Goal: Information Seeking & Learning: Understand process/instructions

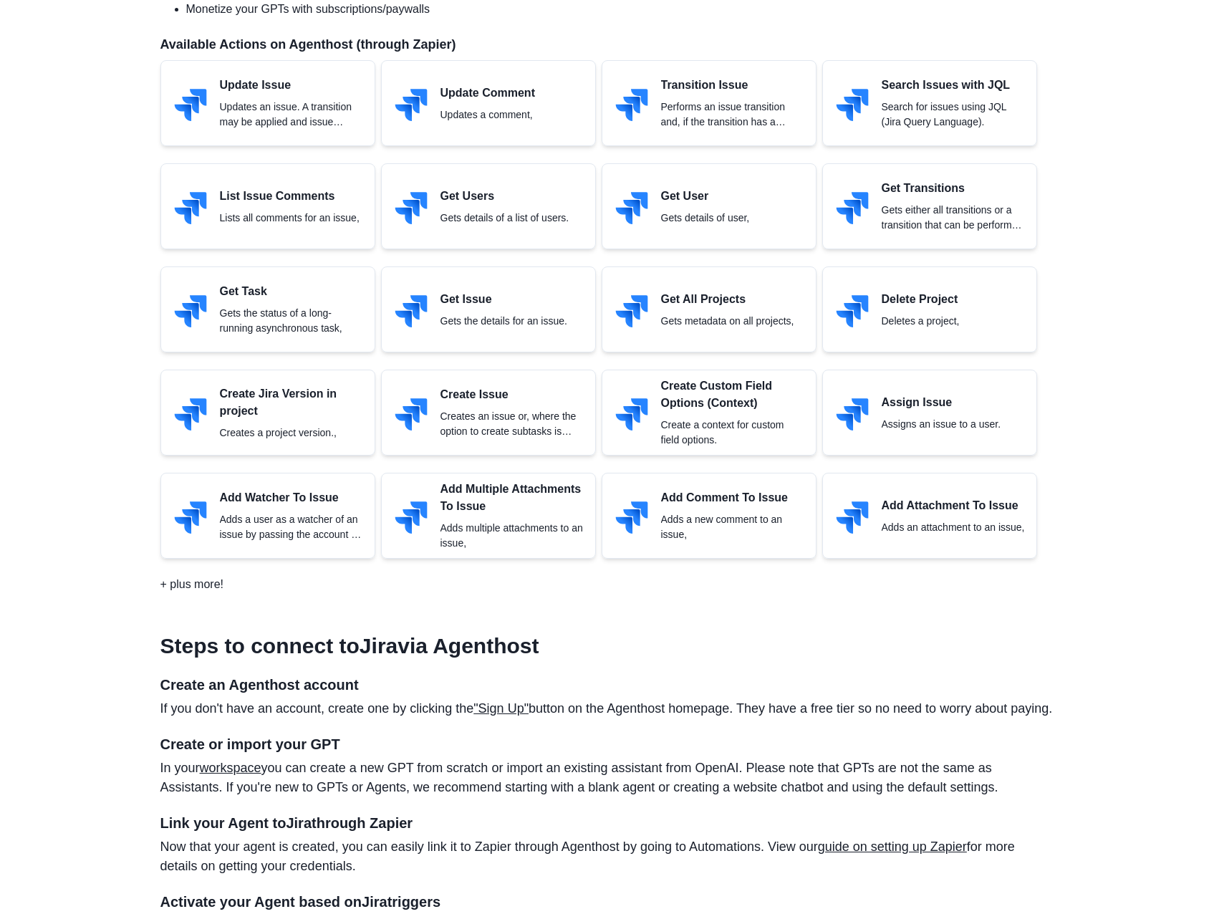
scroll to position [716, 0]
click at [397, 656] on h3 "Steps to connect to Jira via Agenthost" at bounding box center [607, 647] width 894 height 26
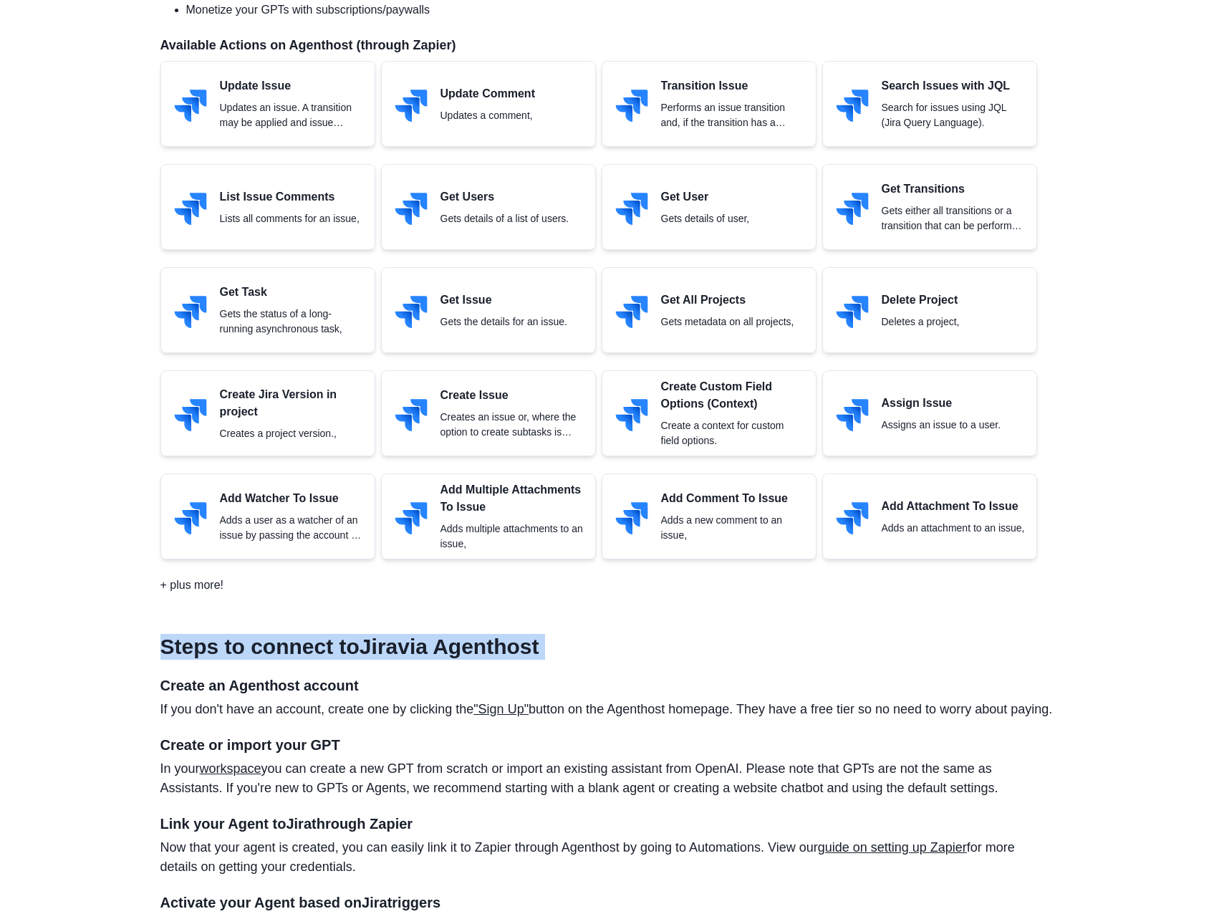
click at [397, 656] on h3 "Steps to connect to Jira via Agenthost" at bounding box center [607, 647] width 894 height 26
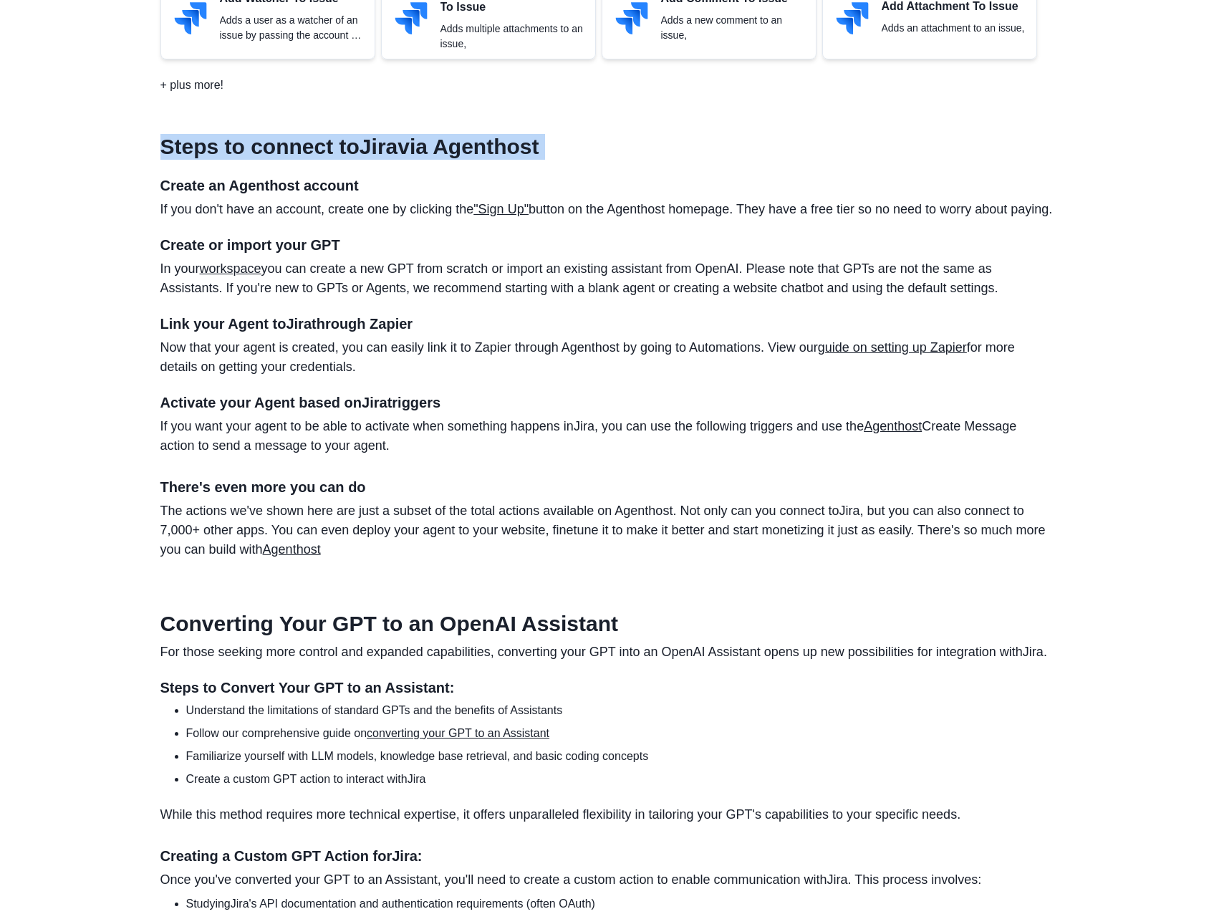
scroll to position [1218, 0]
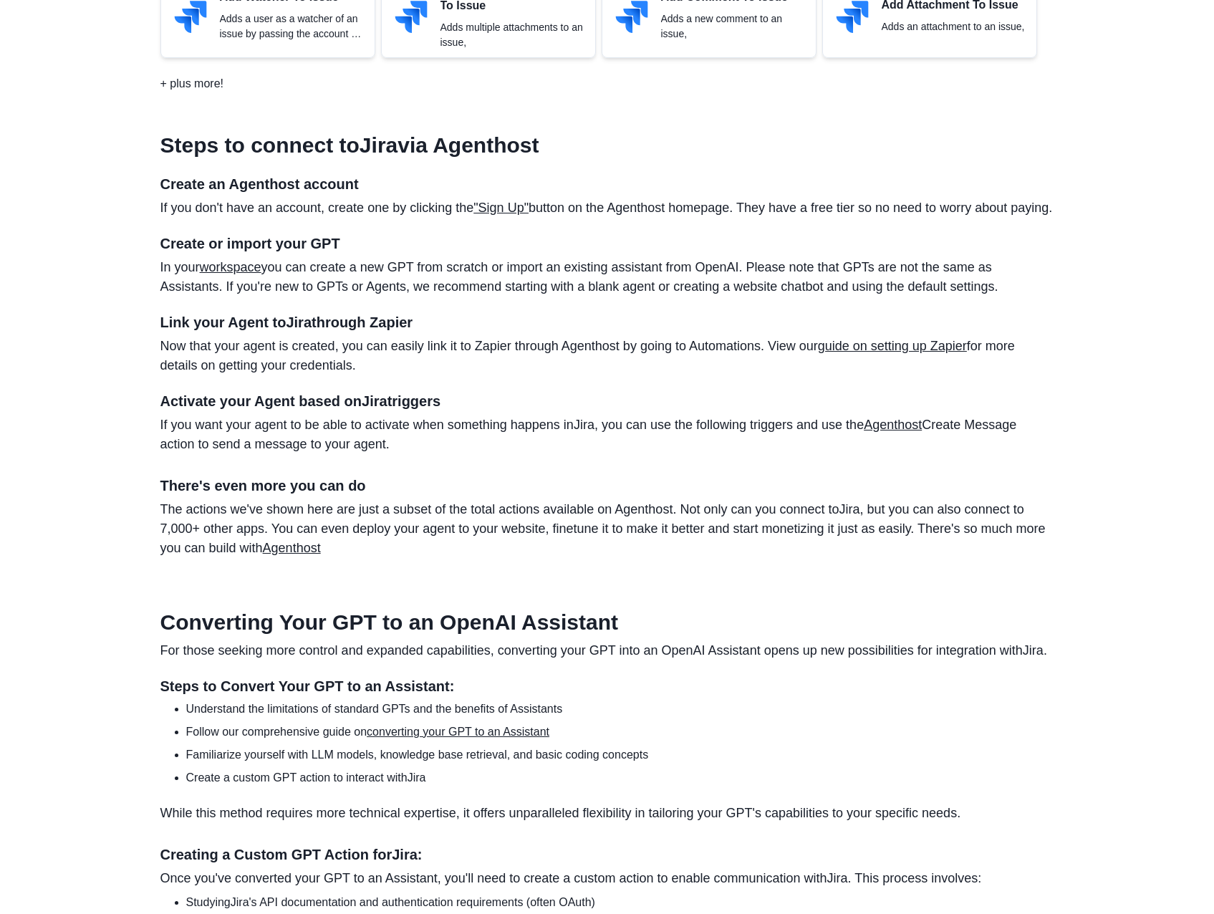
click at [306, 331] on h4 "Link your Agent to Jira through Zapier" at bounding box center [607, 322] width 894 height 17
drag, startPoint x: 306, startPoint y: 340, endPoint x: 300, endPoint y: 450, distance: 110.5
click at [300, 450] on p "If you want your agent to be able to activate when something happens in [GEOGRA…" at bounding box center [607, 435] width 894 height 39
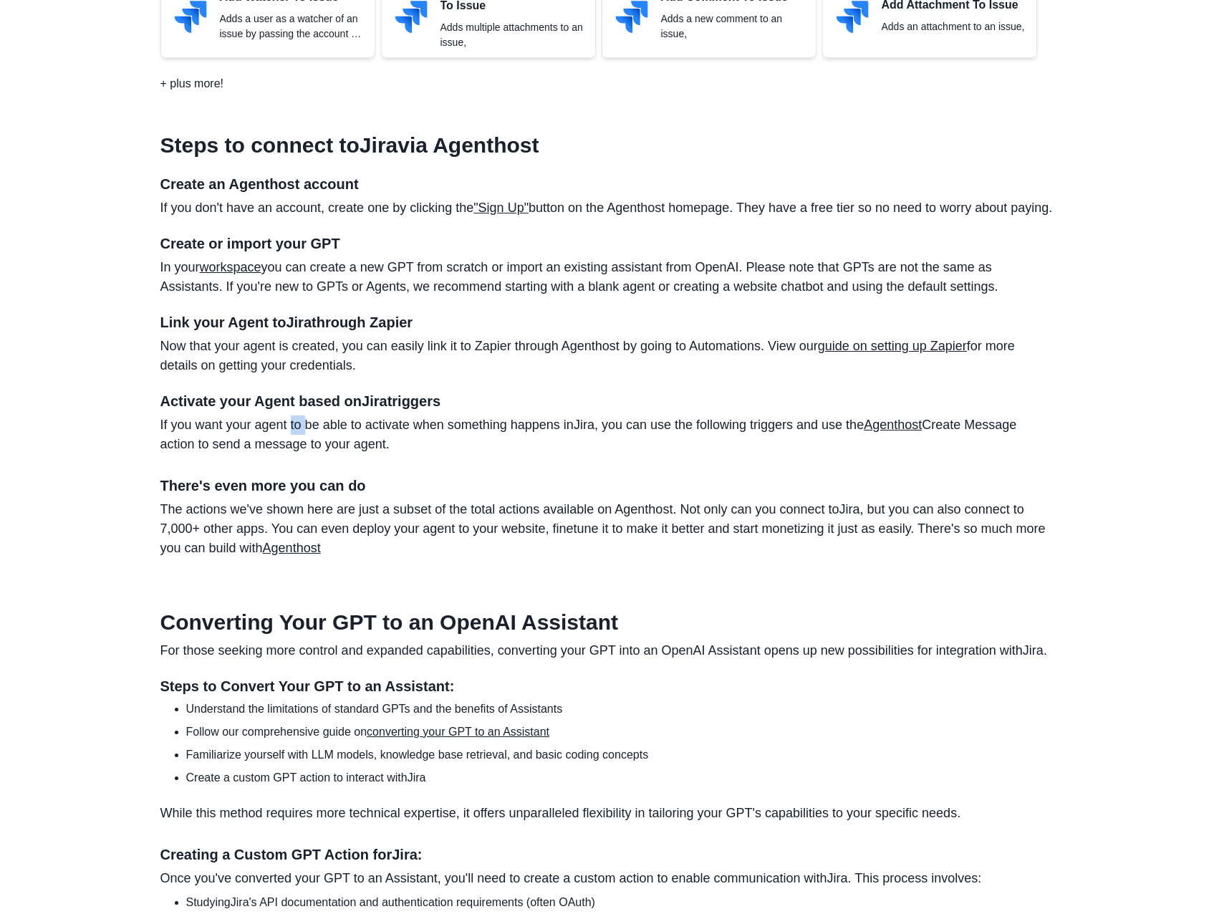
click at [300, 450] on p "If you want your agent to be able to activate when something happens in [GEOGRA…" at bounding box center [607, 435] width 894 height 39
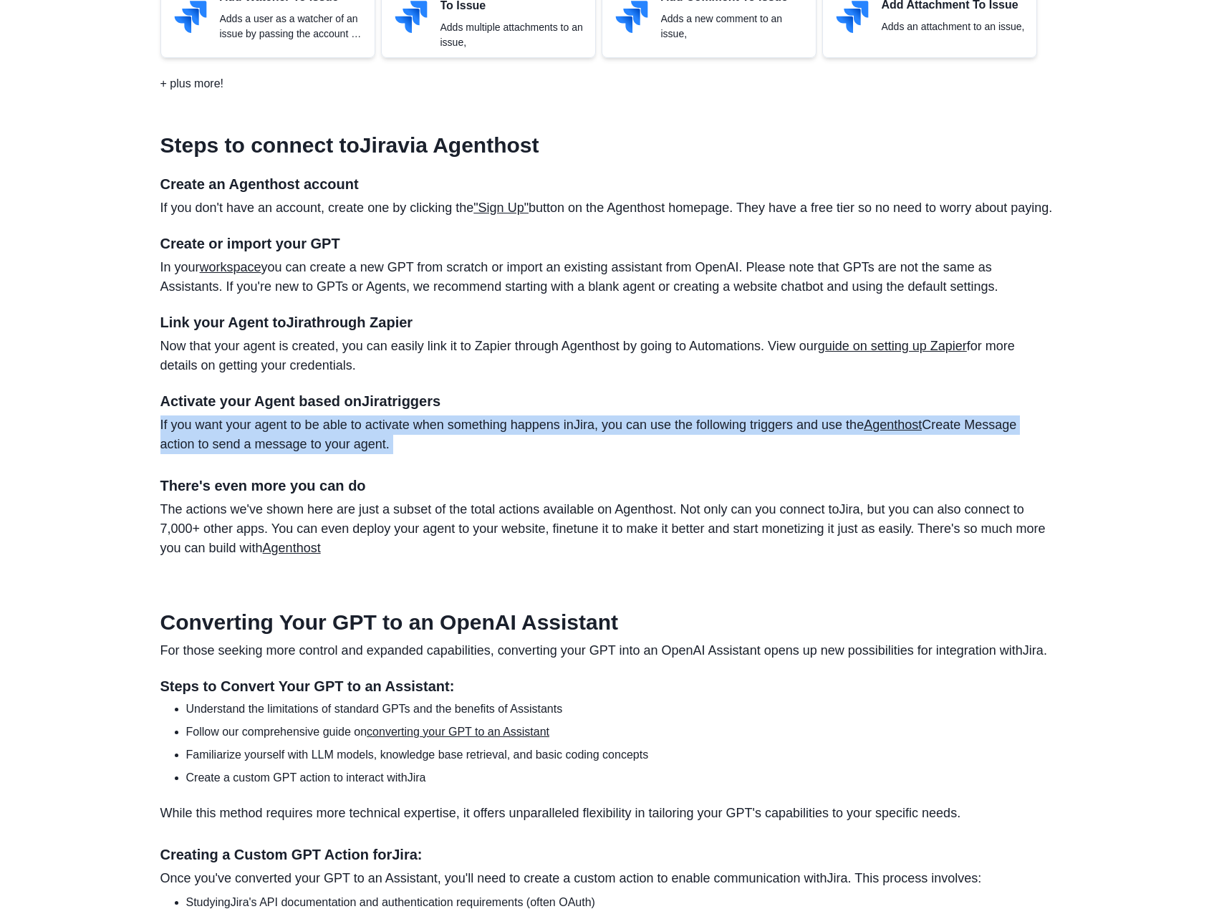
click at [300, 450] on p "If you want your agent to be able to activate when something happens in [GEOGRA…" at bounding box center [607, 435] width 894 height 39
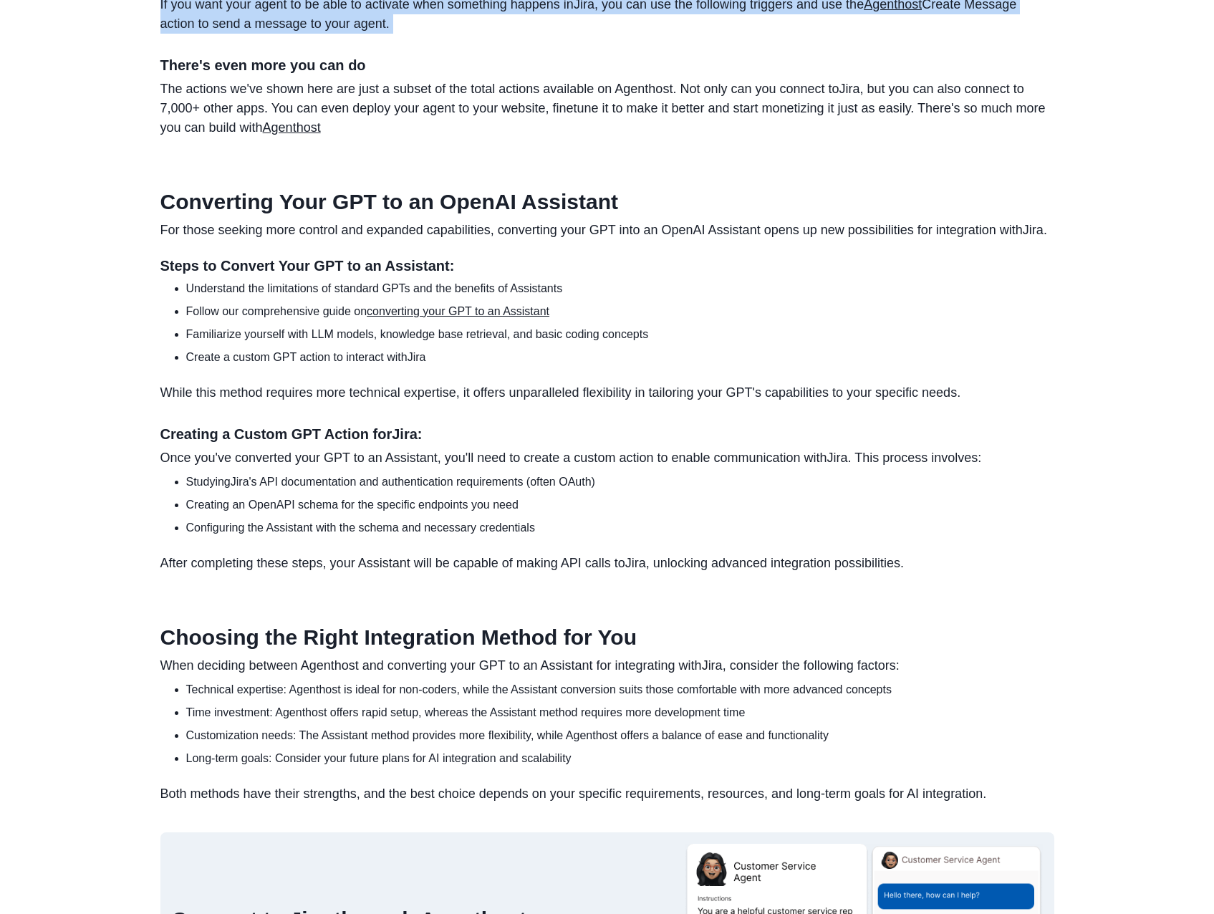
scroll to position [1648, 0]
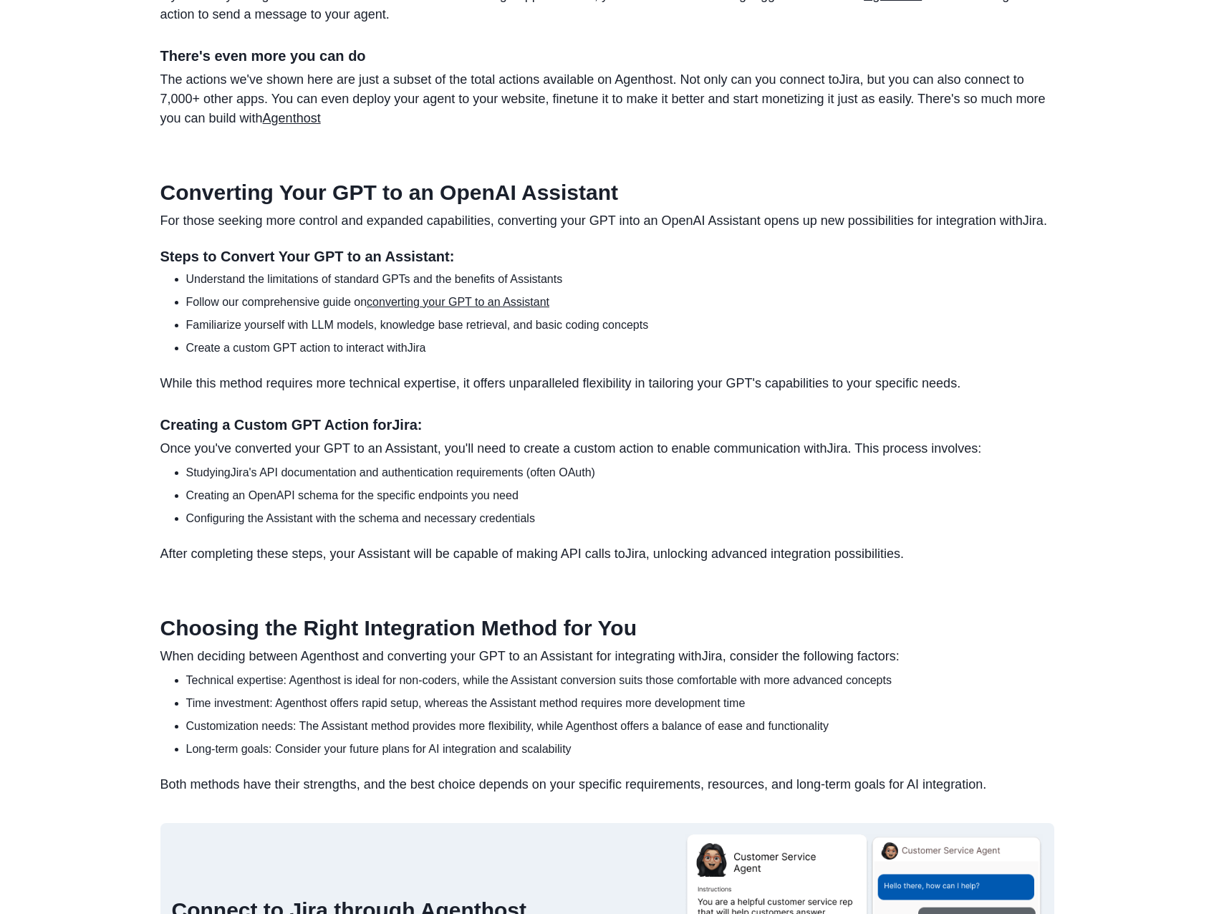
click at [293, 433] on h3 "Creating a Custom GPT Action for Jira :" at bounding box center [607, 424] width 894 height 17
drag, startPoint x: 293, startPoint y: 444, endPoint x: 284, endPoint y: 476, distance: 33.6
click at [284, 459] on p "Once you've converted your GPT to an Assistant, you'll need to create a custom …" at bounding box center [607, 448] width 894 height 19
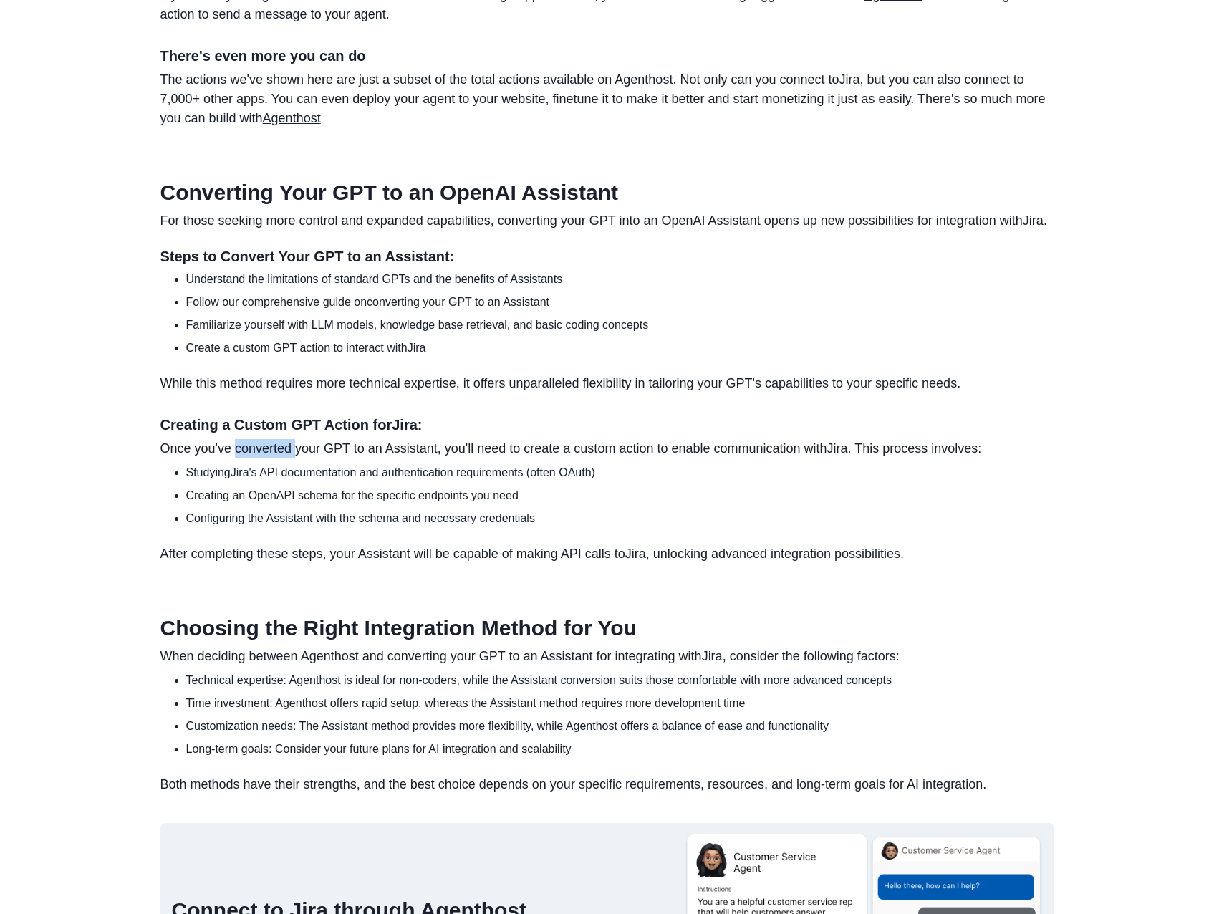
click at [284, 459] on p "Once you've converted your GPT to an Assistant, you'll need to create a custom …" at bounding box center [607, 448] width 894 height 19
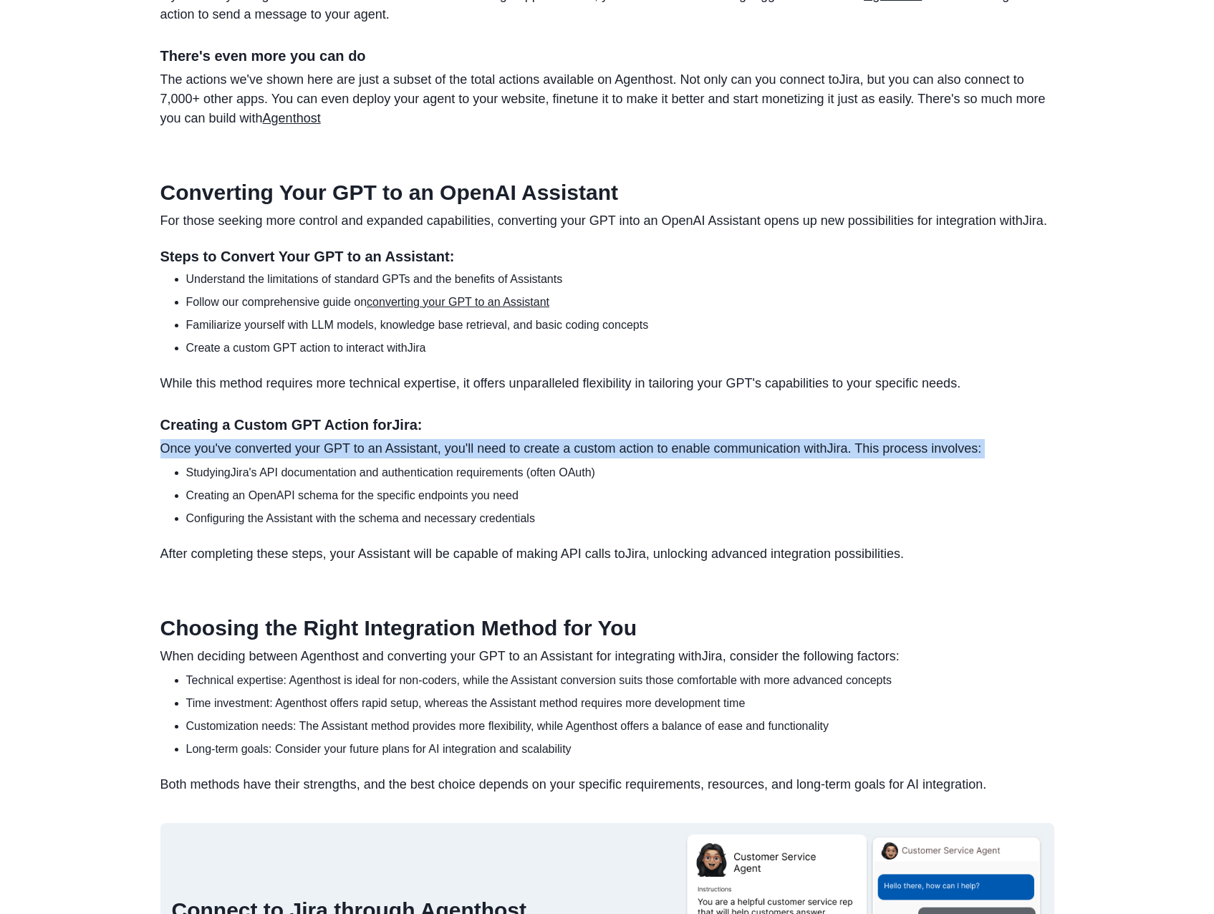
click at [284, 459] on p "Once you've converted your GPT to an Assistant, you'll need to create a custom …" at bounding box center [607, 448] width 894 height 19
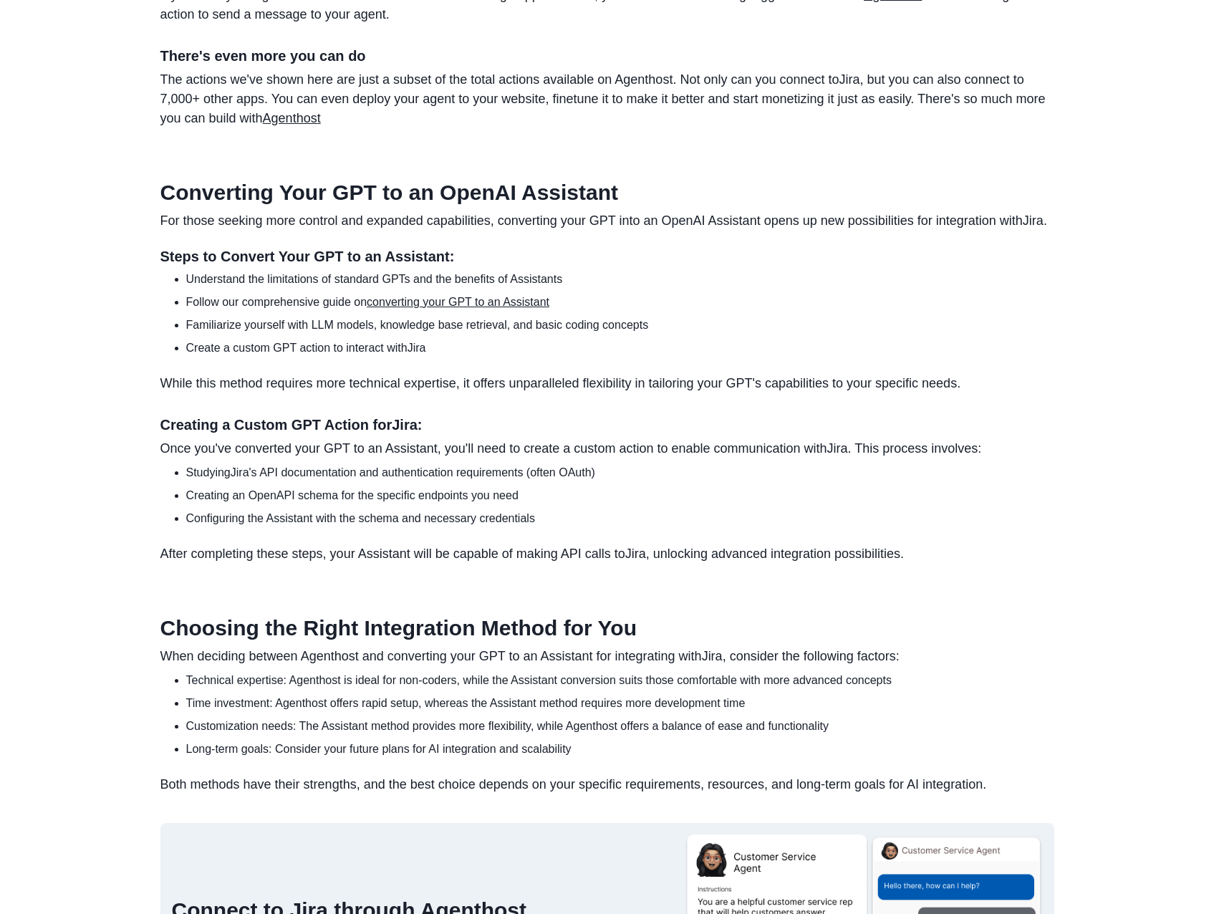
drag, startPoint x: 284, startPoint y: 476, endPoint x: 280, endPoint y: 494, distance: 17.6
click at [280, 481] on li "Studying Jira 's API documentation and authentication requirements (often OAuth)" at bounding box center [620, 472] width 868 height 17
drag, startPoint x: 280, startPoint y: 494, endPoint x: 281, endPoint y: 507, distance: 13.6
click at [281, 504] on li "Creating an OpenAPI schema for the specific endpoints you need" at bounding box center [620, 495] width 868 height 17
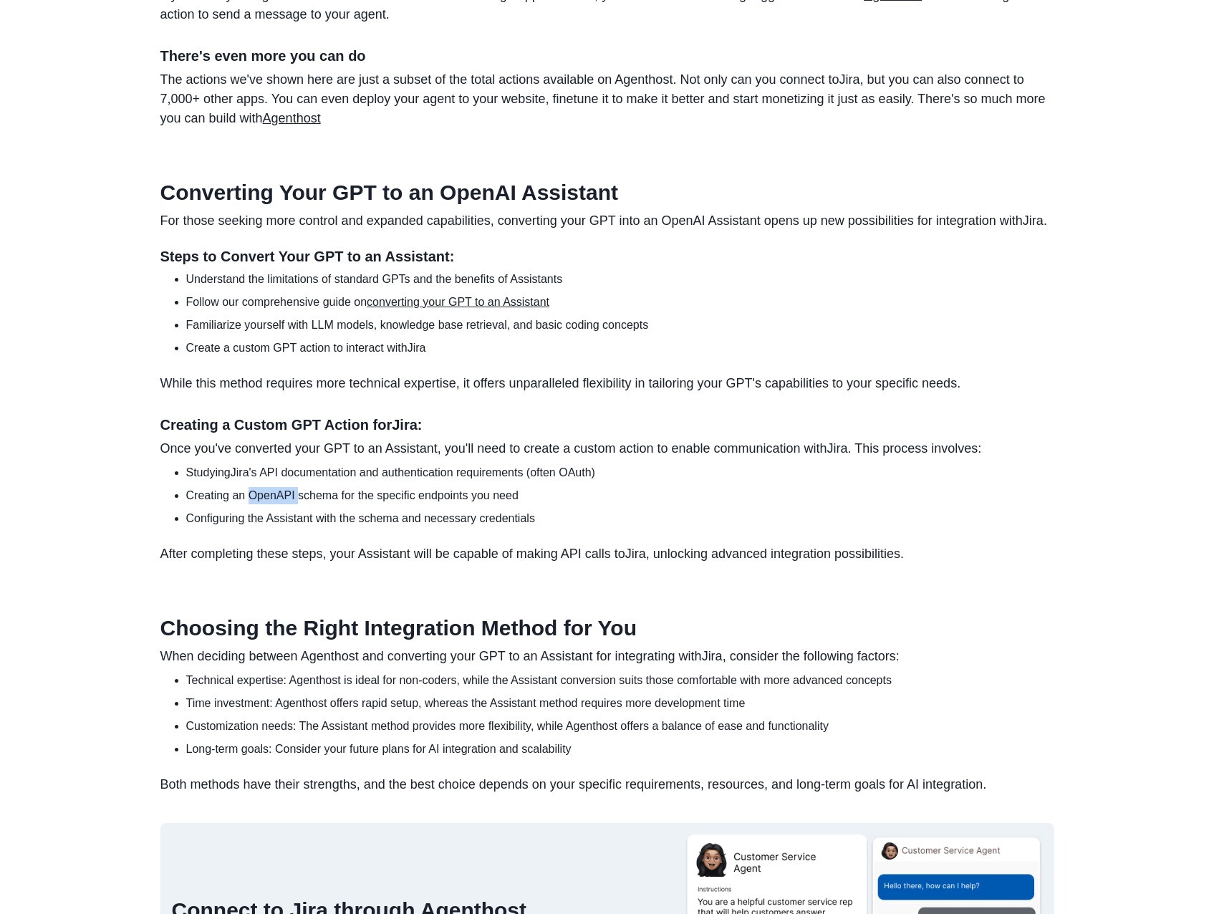
click at [281, 504] on li "Creating an OpenAPI schema for the specific endpoints you need" at bounding box center [620, 495] width 868 height 17
drag, startPoint x: 281, startPoint y: 507, endPoint x: 278, endPoint y: 532, distance: 25.2
click at [278, 527] on li "Configuring the Assistant with the schema and necessary credentials" at bounding box center [620, 518] width 868 height 17
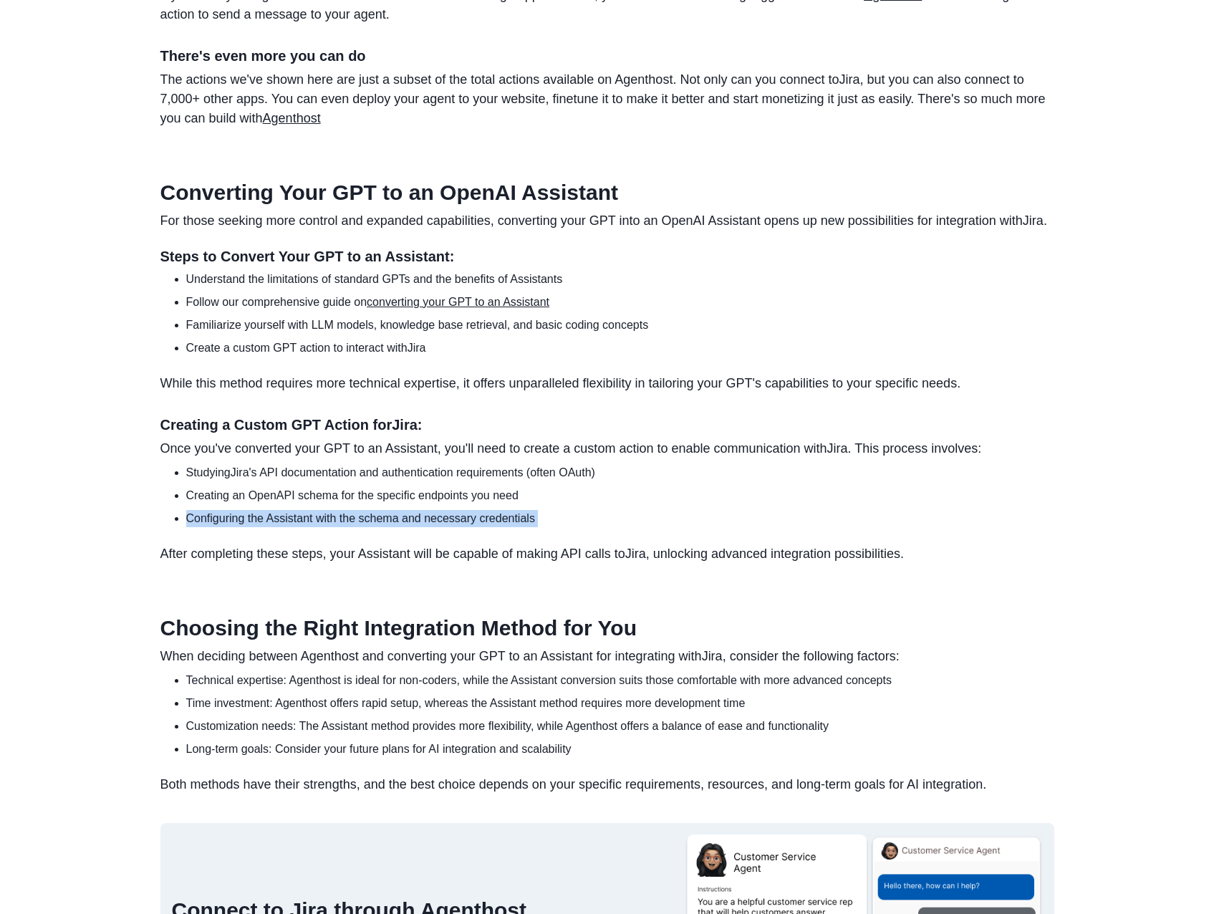
click at [278, 527] on li "Configuring the Assistant with the schema and necessary credentials" at bounding box center [620, 518] width 868 height 17
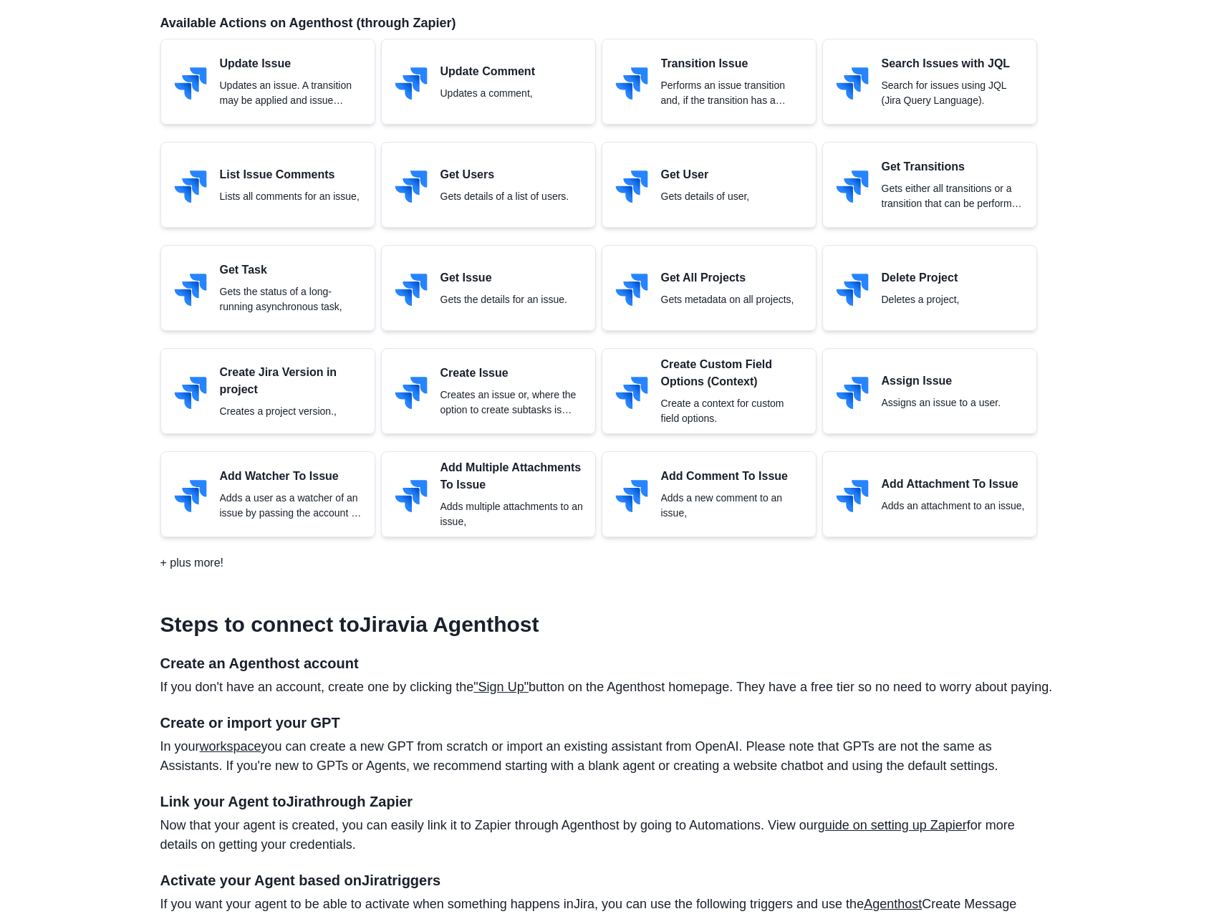
scroll to position [564, 0]
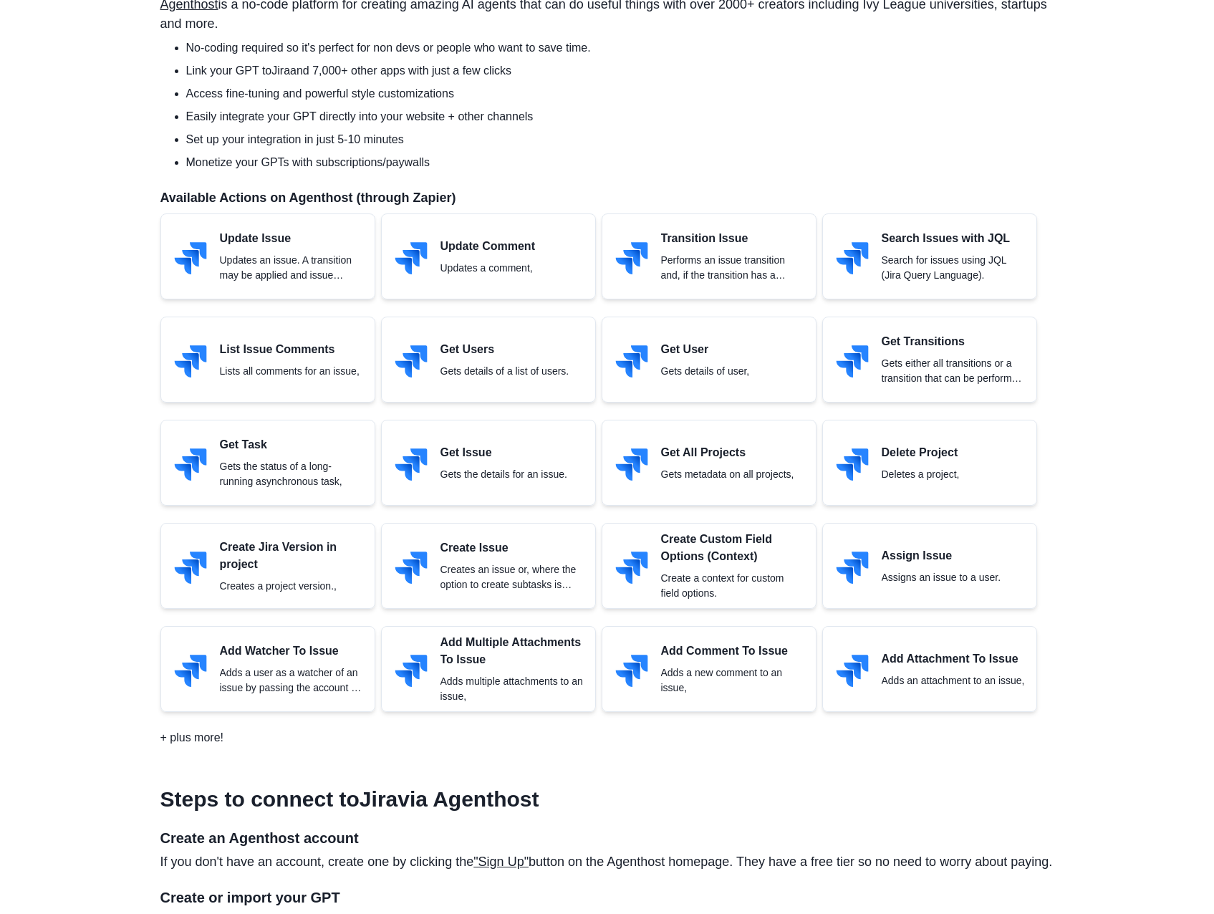
click at [412, 586] on div "Create Issue Creates an issue or, where the option to create subtasks is enable…" at bounding box center [488, 566] width 215 height 86
click at [711, 572] on p "Create a context for custom field options." at bounding box center [732, 586] width 143 height 30
click at [939, 454] on p "Delete Project" at bounding box center [921, 452] width 78 height 17
click at [582, 473] on div "Get Issue Gets the details for an issue." at bounding box center [488, 463] width 215 height 86
click at [492, 460] on p "Get Issue" at bounding box center [504, 452] width 127 height 17
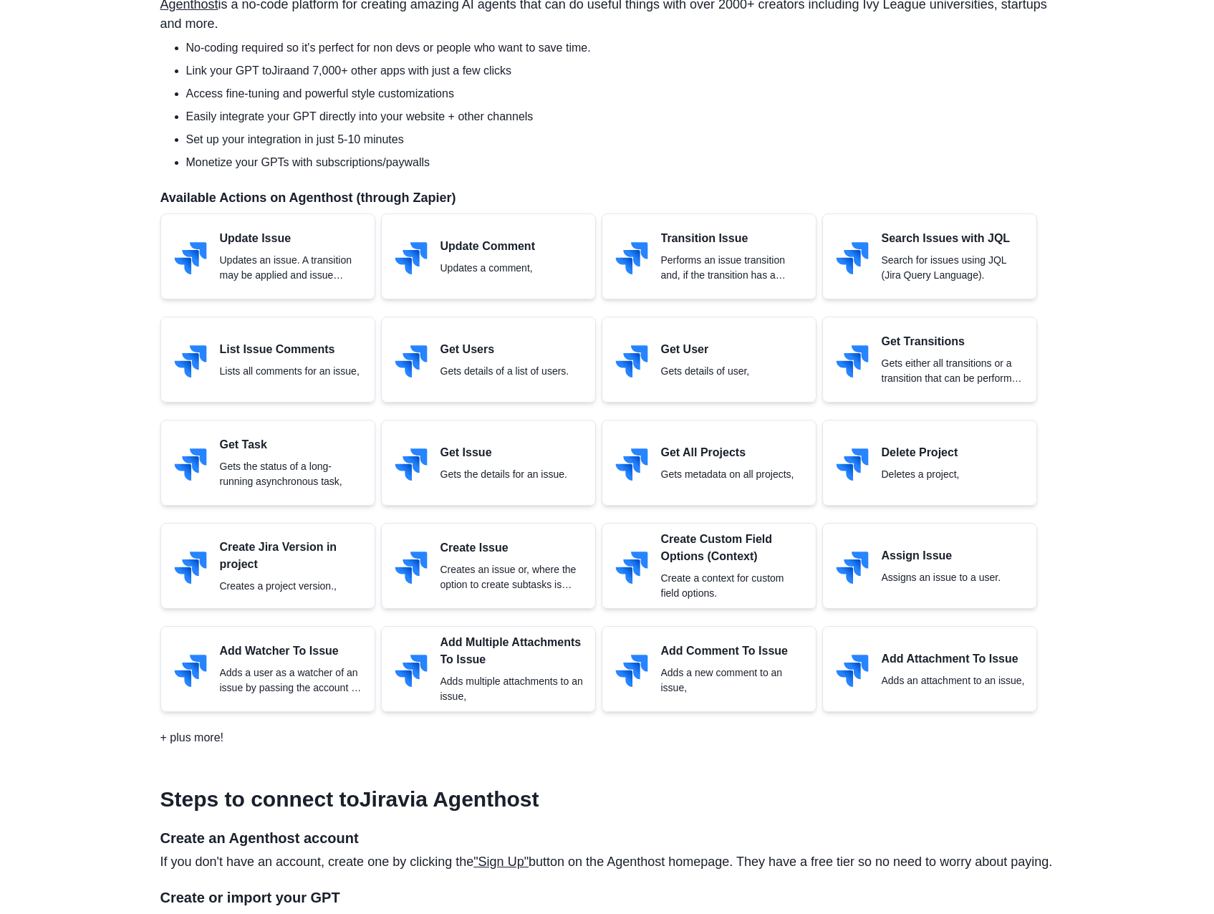
click at [485, 360] on div "Get Users Gets details of a list of users." at bounding box center [505, 360] width 129 height 38
click at [485, 362] on div "Get Users Gets details of a list of users." at bounding box center [505, 360] width 129 height 38
click at [485, 364] on p "Gets details of a list of users." at bounding box center [505, 371] width 129 height 15
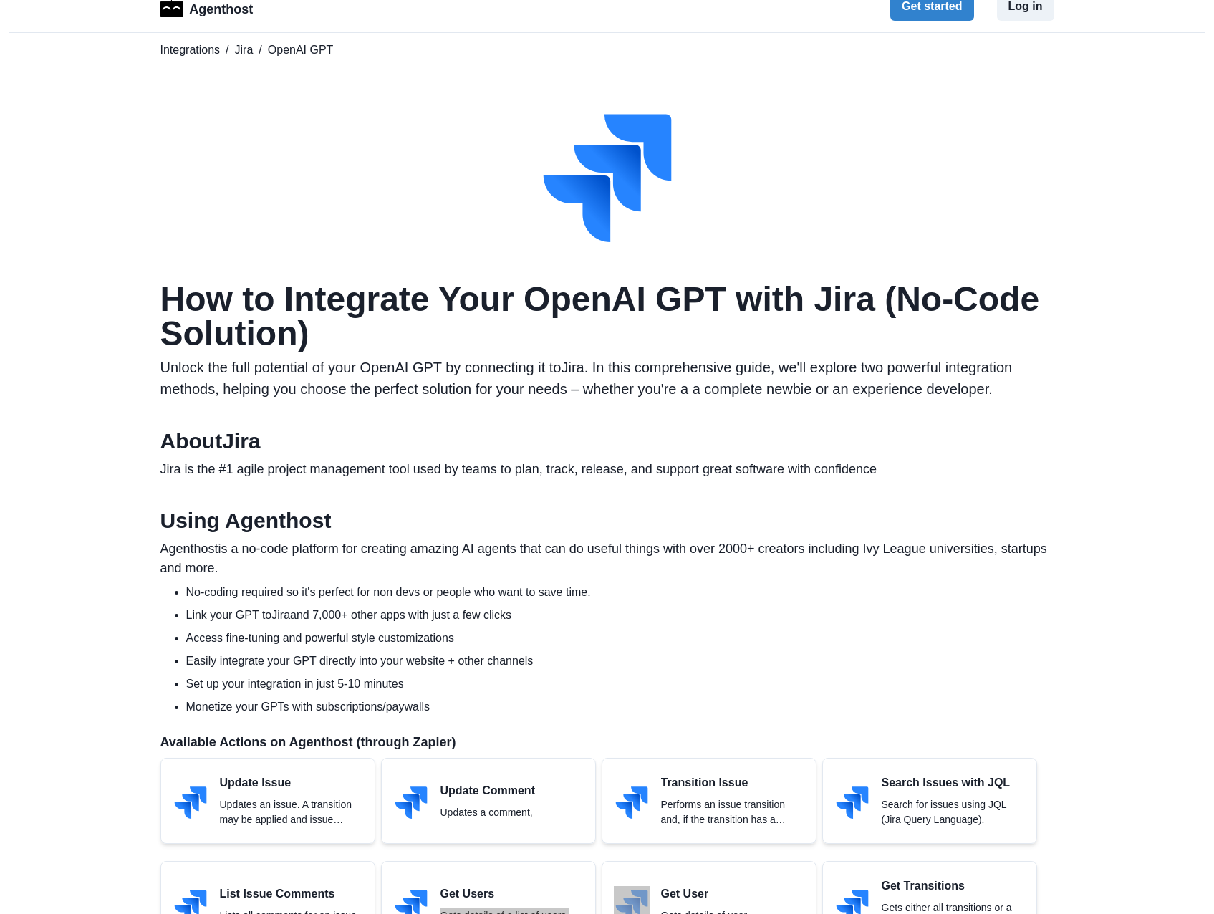
scroll to position [0, 0]
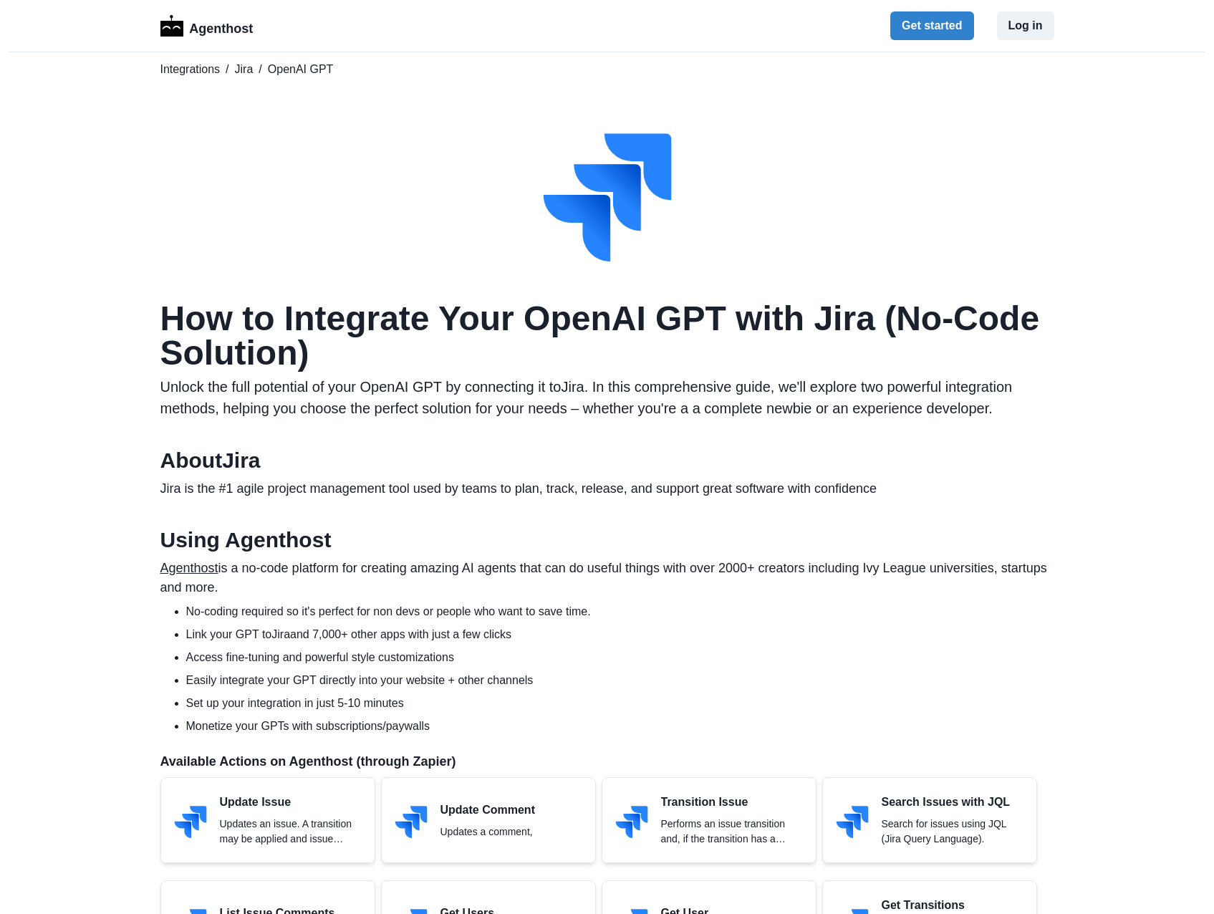
click at [363, 704] on li "Set up your integration in just 5-10 minutes" at bounding box center [620, 703] width 868 height 17
click at [360, 709] on li "Set up your integration in just 5-10 minutes" at bounding box center [620, 703] width 868 height 17
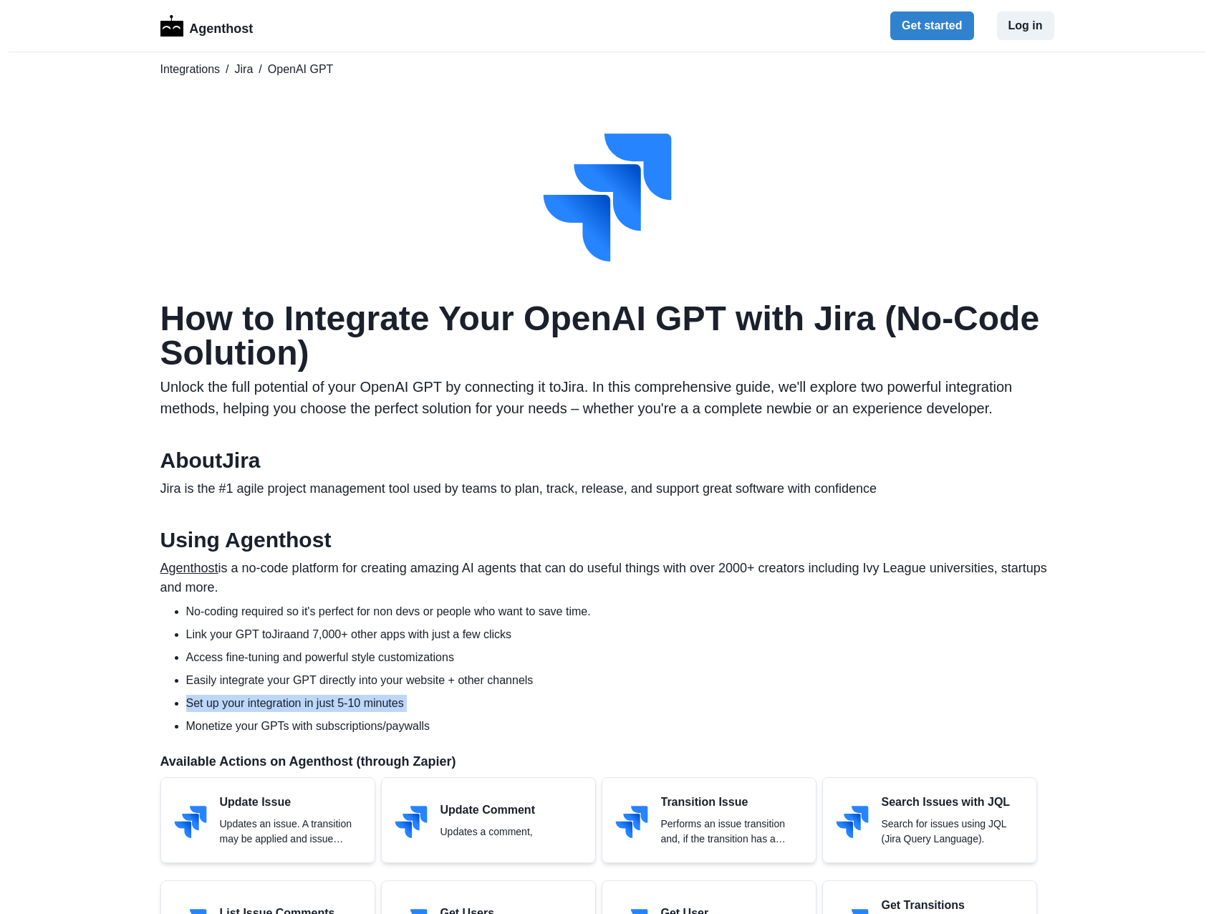
click at [360, 709] on li "Set up your integration in just 5-10 minutes" at bounding box center [620, 703] width 868 height 17
